Goal: Task Accomplishment & Management: Use online tool/utility

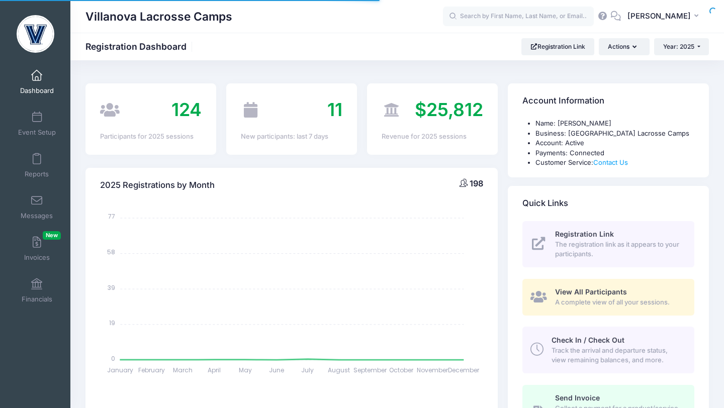
select select
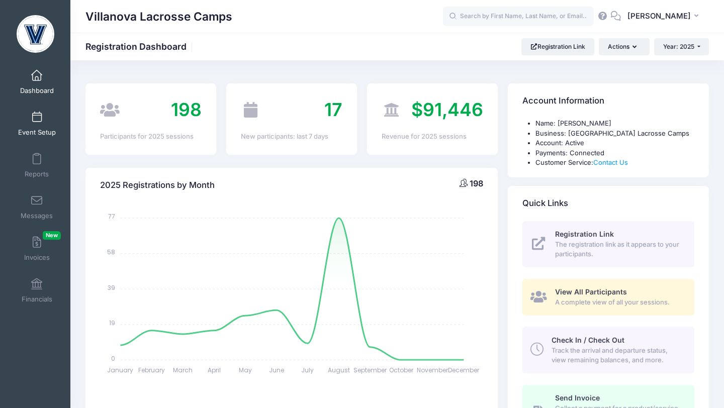
click at [37, 123] on link "Event Setup" at bounding box center [37, 123] width 48 height 35
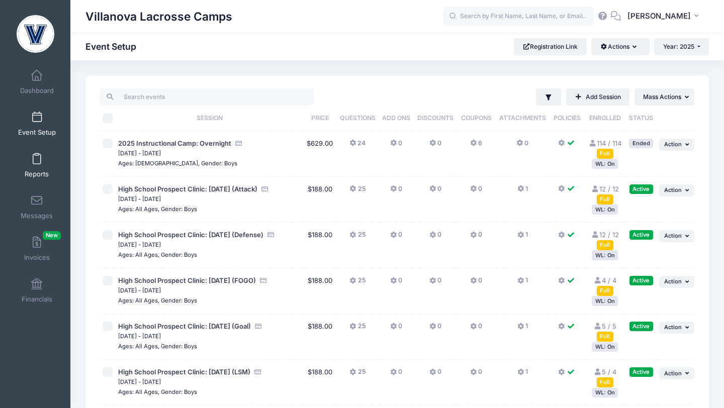
click at [41, 163] on link "Reports" at bounding box center [37, 165] width 48 height 35
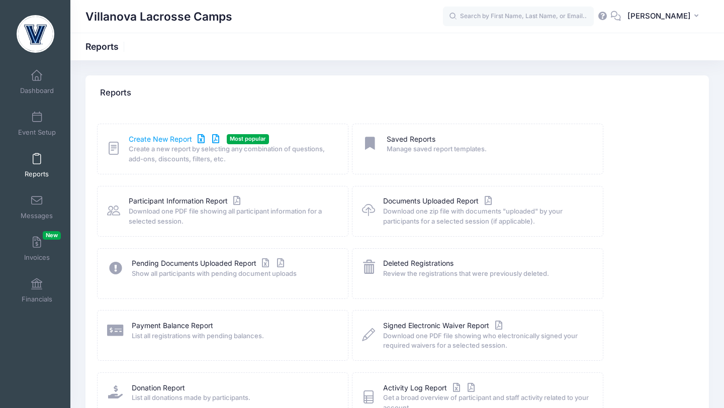
click at [146, 140] on link "Create New Report" at bounding box center [176, 139] width 94 height 11
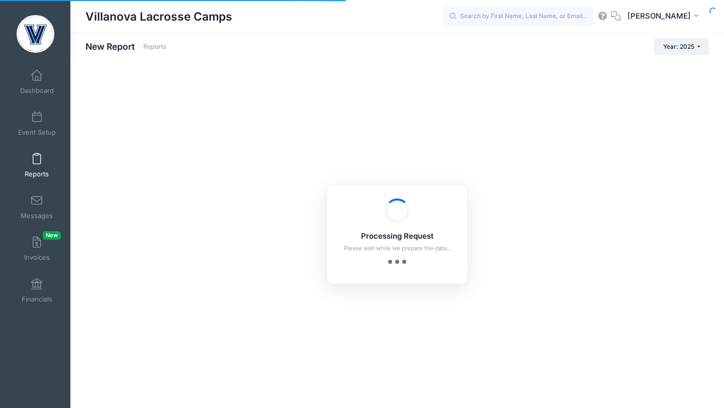
checkbox input "true"
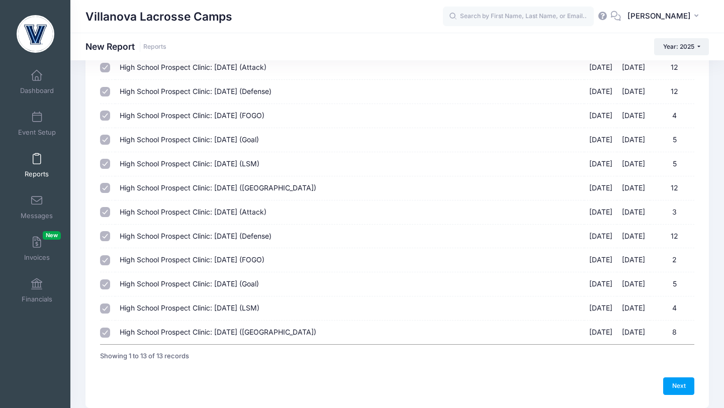
scroll to position [126, 0]
